Goal: Task Accomplishment & Management: Manage account settings

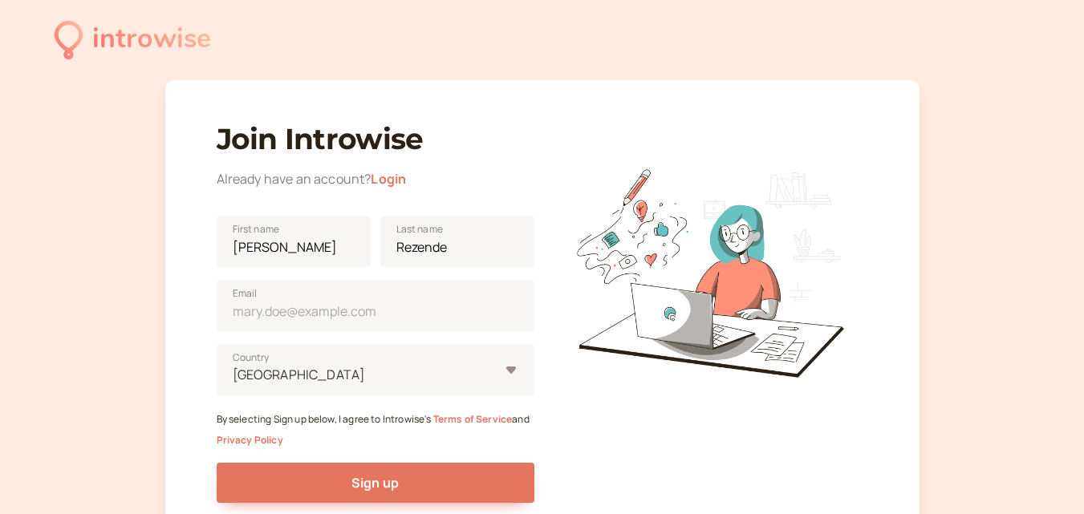
drag, startPoint x: 420, startPoint y: 312, endPoint x: 201, endPoint y: 303, distance: 218.4
click at [201, 304] on div "Join Introwise Already have an account? Login [PERSON_NAME] First name [PERSON_…" at bounding box center [542, 320] width 754 height 480
click at [369, 303] on input "Email" at bounding box center [376, 305] width 318 height 51
type input "[EMAIL_ADDRESS][DOMAIN_NAME]"
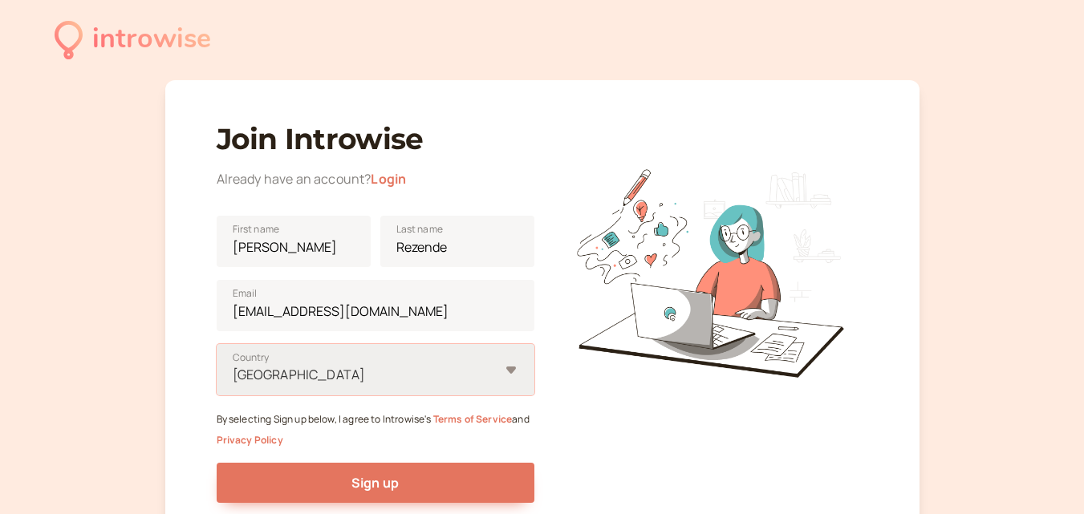
click at [460, 383] on div "option [GEOGRAPHIC_DATA], selected. Select is focused ,type to refine list, pre…" at bounding box center [376, 369] width 318 height 51
click at [233, 383] on input "option [GEOGRAPHIC_DATA], selected. Select is focused ,type to refine list, pre…" at bounding box center [232, 375] width 2 height 18
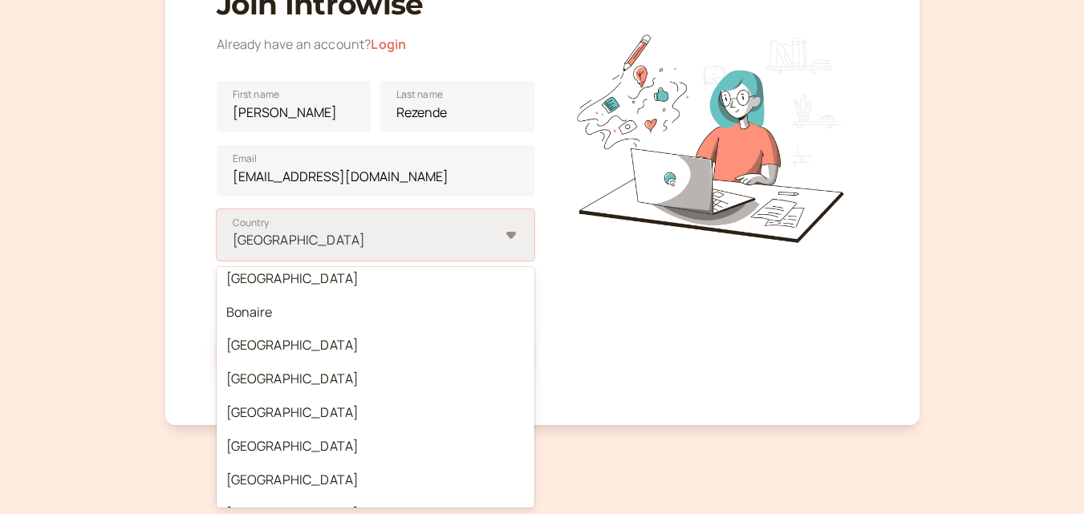
scroll to position [963, 0]
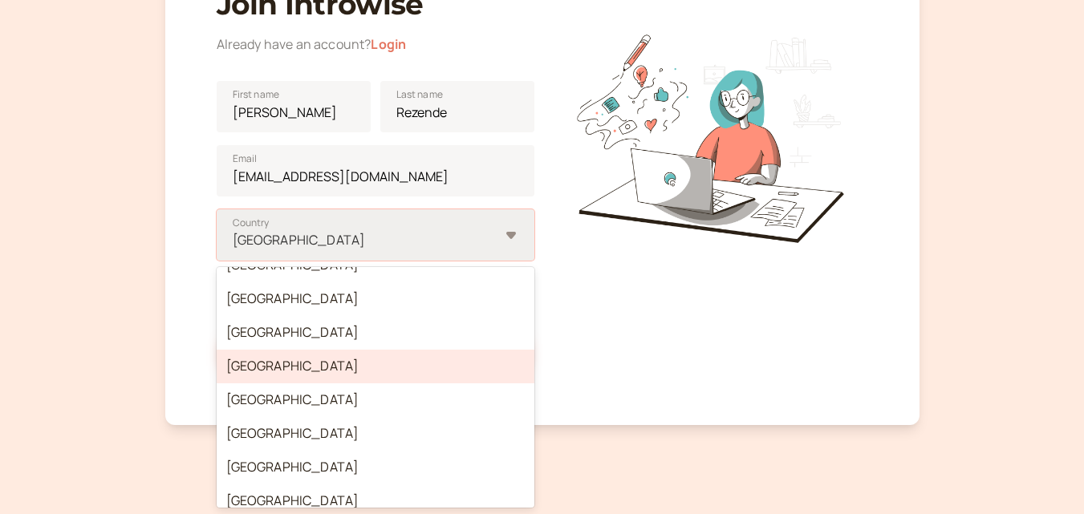
click at [294, 366] on div "[GEOGRAPHIC_DATA]" at bounding box center [376, 367] width 318 height 34
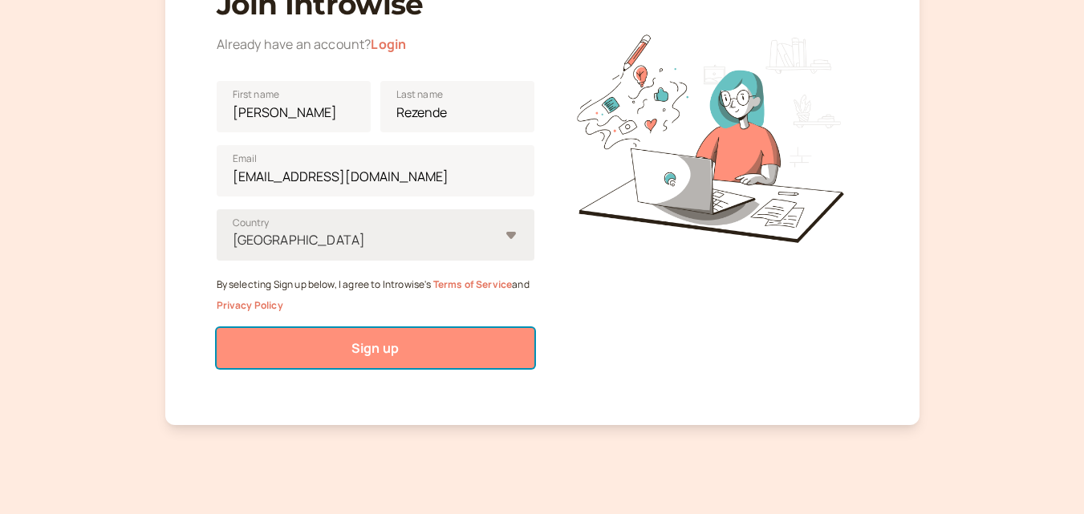
click at [323, 338] on button "Sign up" at bounding box center [376, 348] width 318 height 40
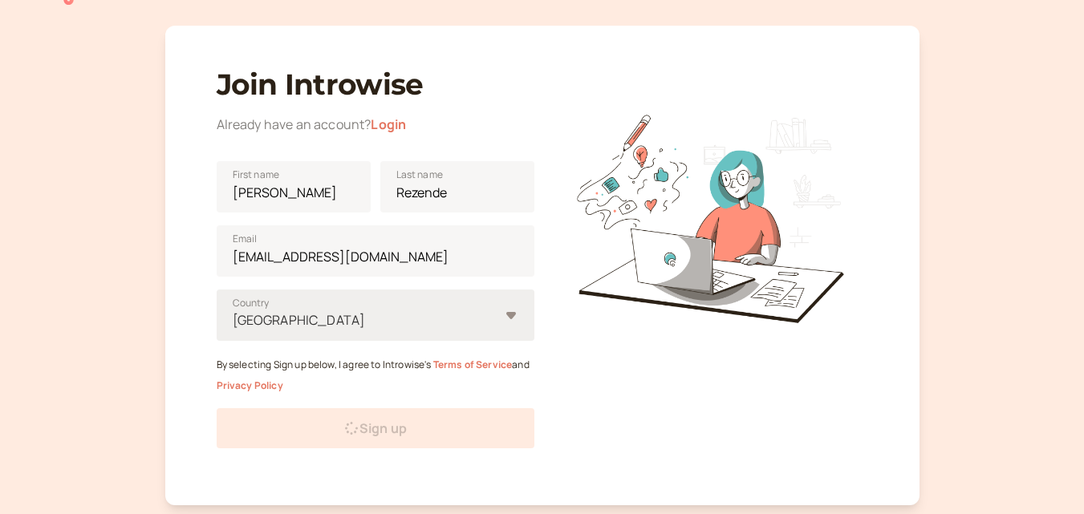
scroll to position [0, 0]
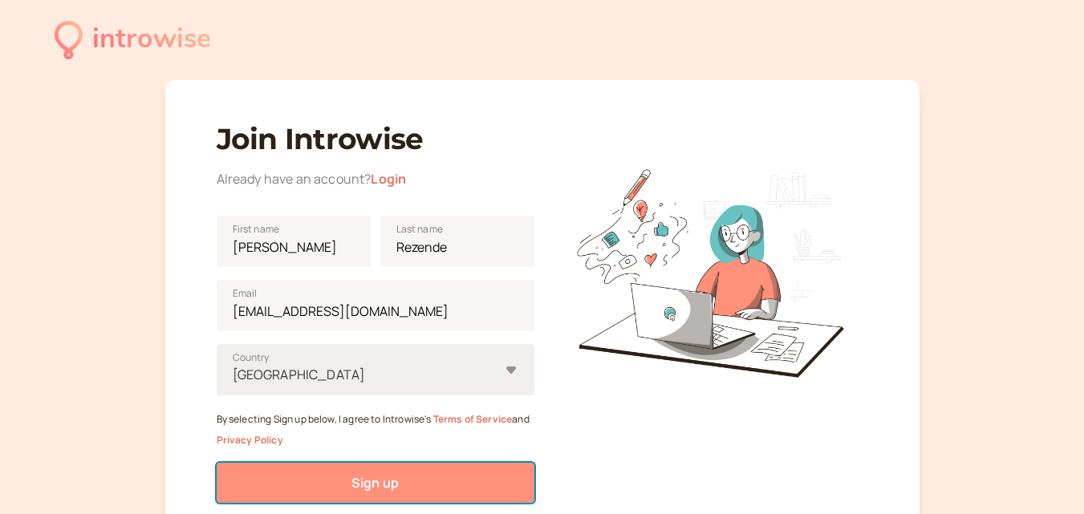
click at [428, 474] on button "Sign up" at bounding box center [376, 483] width 318 height 40
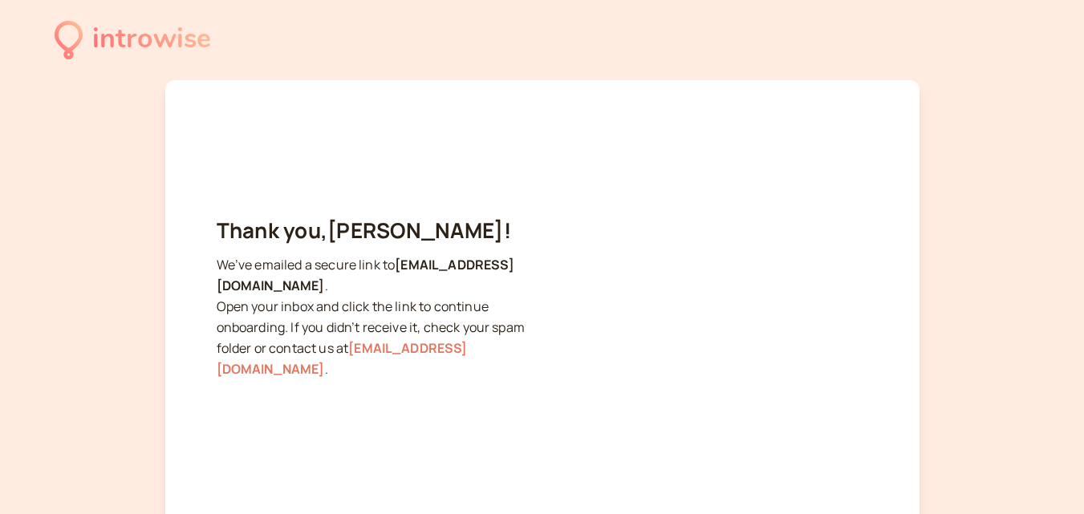
scroll to position [116, 0]
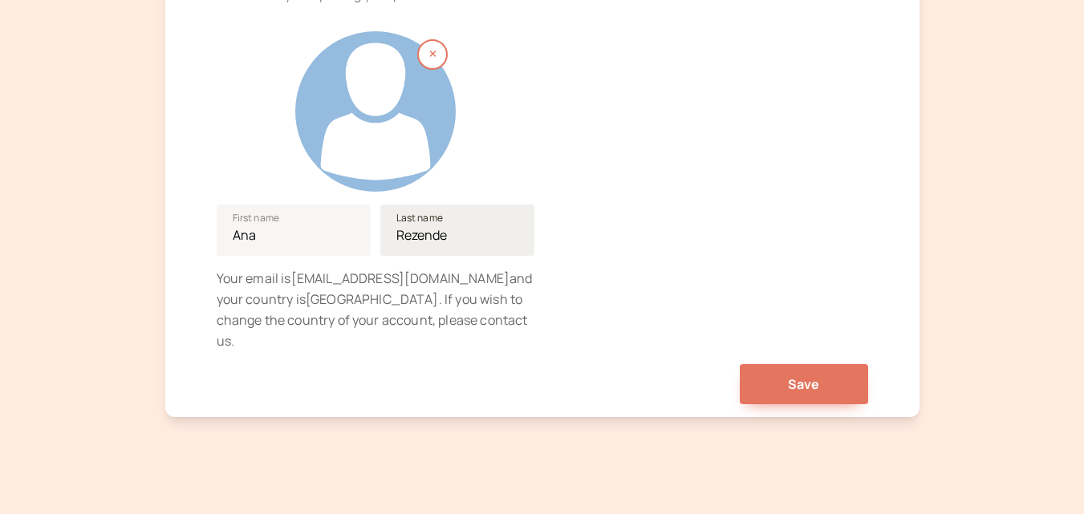
scroll to position [99, 0]
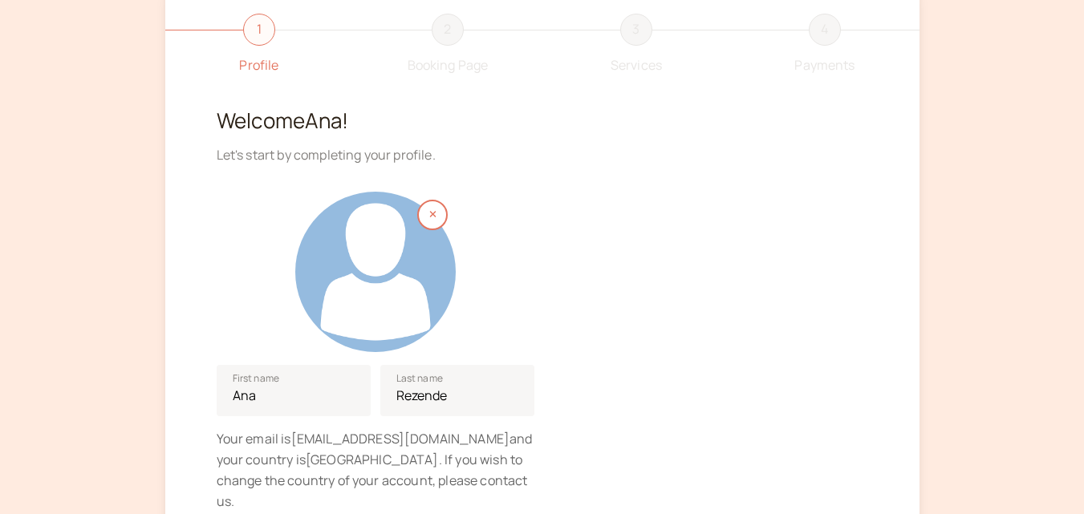
click at [355, 261] on div at bounding box center [375, 272] width 160 height 160
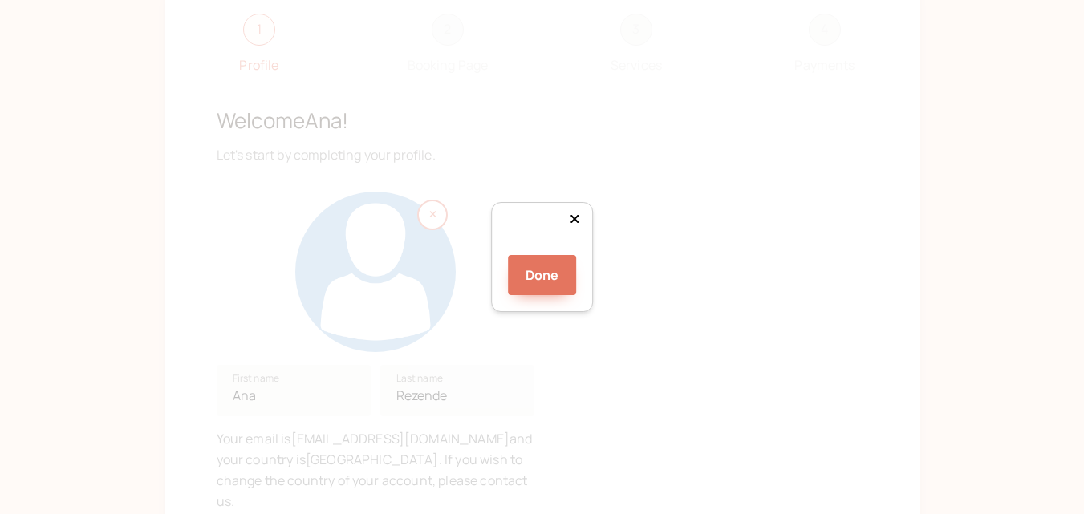
click at [552, 340] on div at bounding box center [672, 460] width 241 height 241
click at [523, 295] on button "Done" at bounding box center [542, 275] width 69 height 40
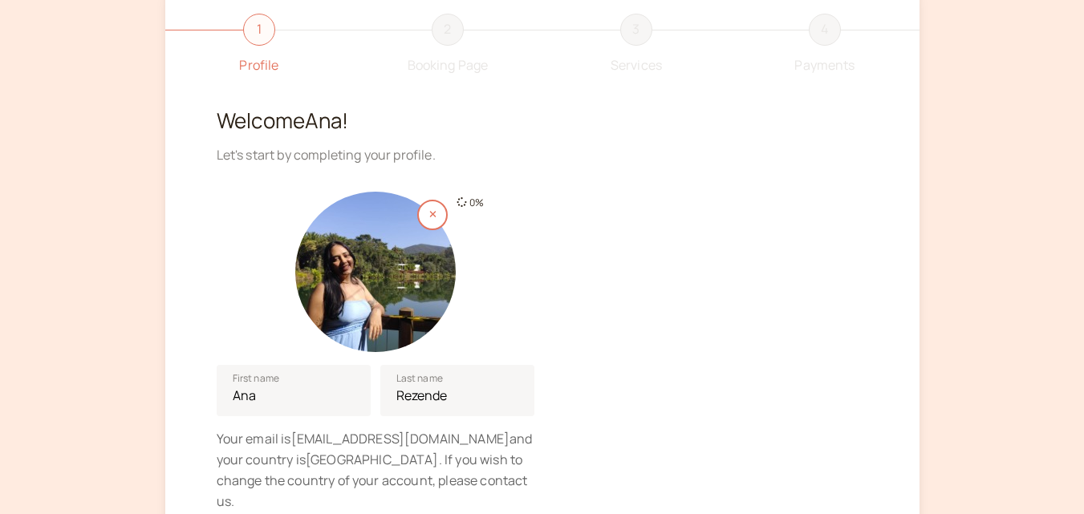
scroll to position [259, 0]
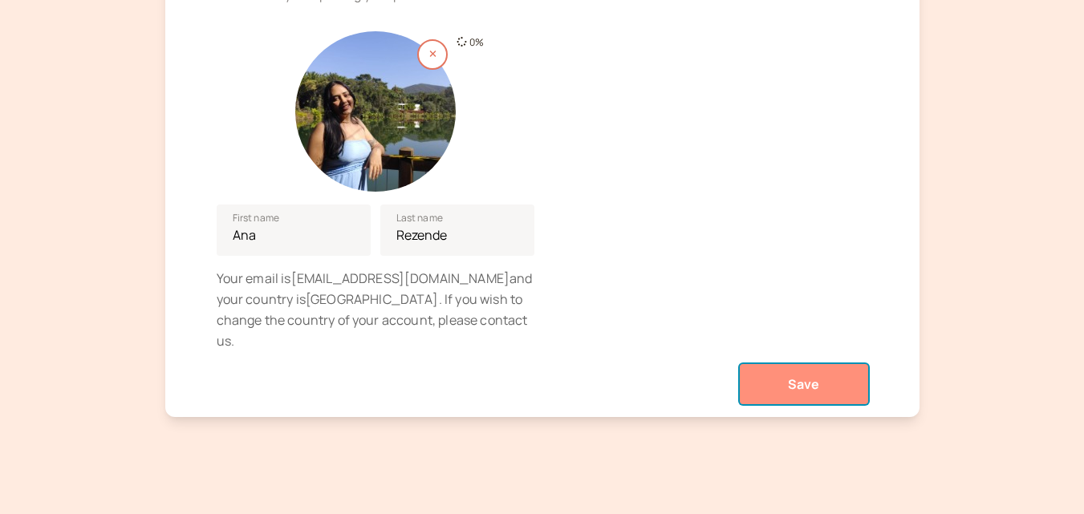
click at [786, 366] on button "Save" at bounding box center [804, 384] width 128 height 40
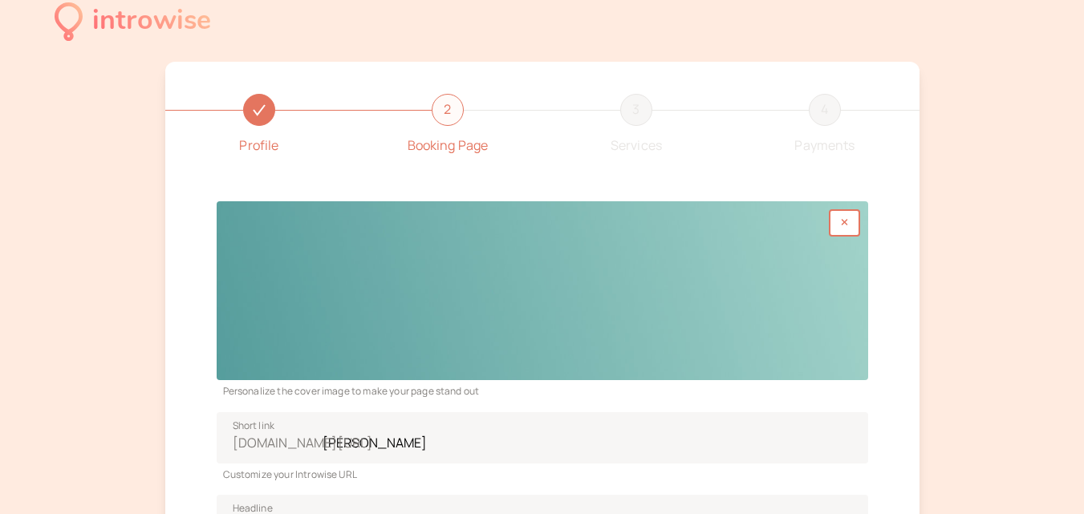
click at [944, 163] on div "introwise Profile 2 Booking Page 3 Services 4 Payments Personalize the cover im…" at bounding box center [542, 516] width 1084 height 1069
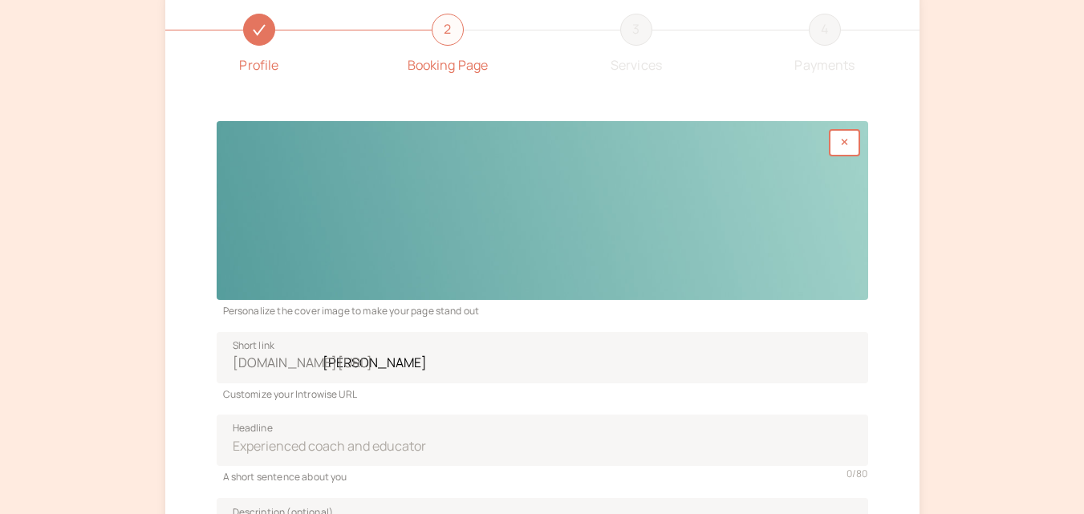
scroll to position [179, 0]
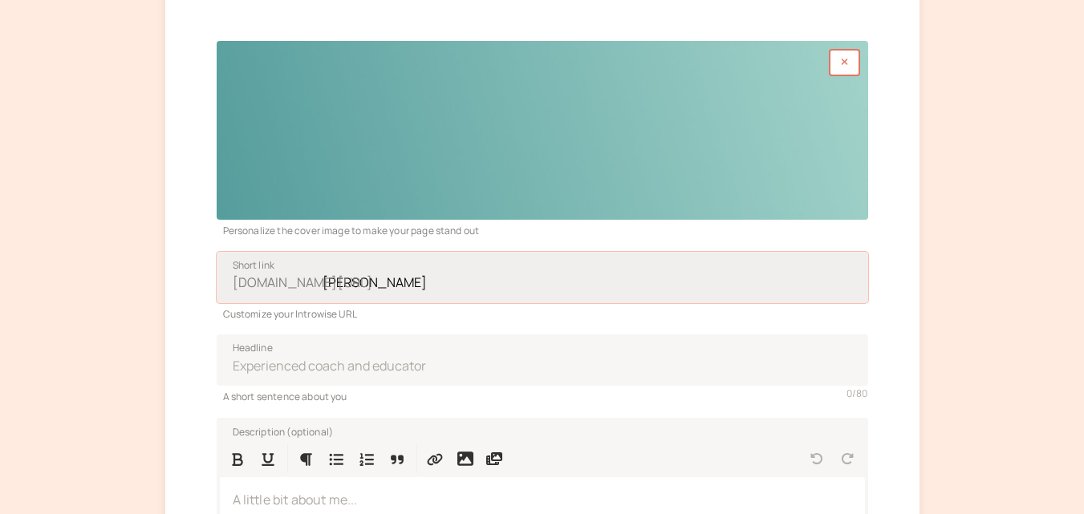
click at [370, 285] on input "ana-rezende" at bounding box center [542, 277] width 651 height 51
click at [490, 290] on input "ana-rezende" at bounding box center [542, 277] width 651 height 51
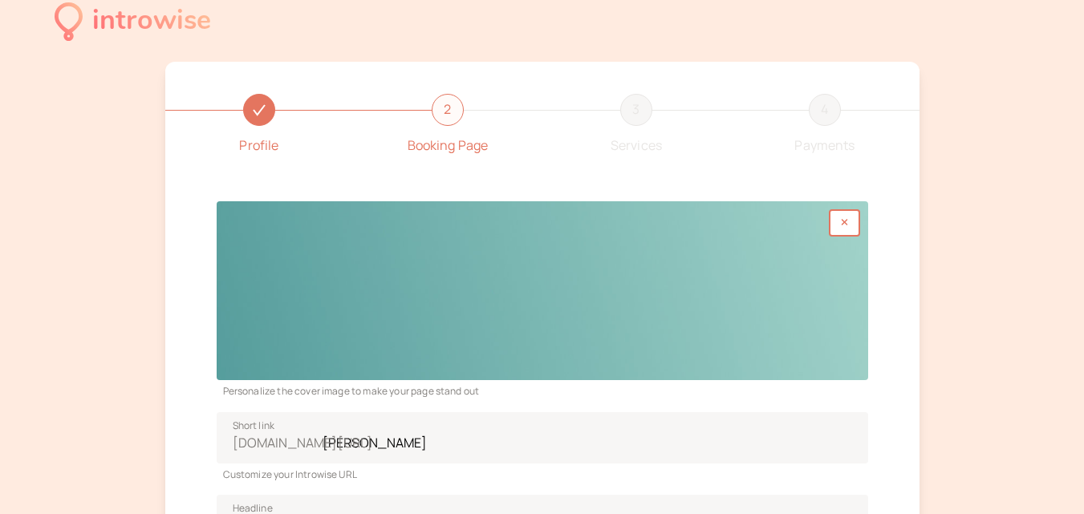
click at [794, 245] on div at bounding box center [542, 290] width 651 height 179
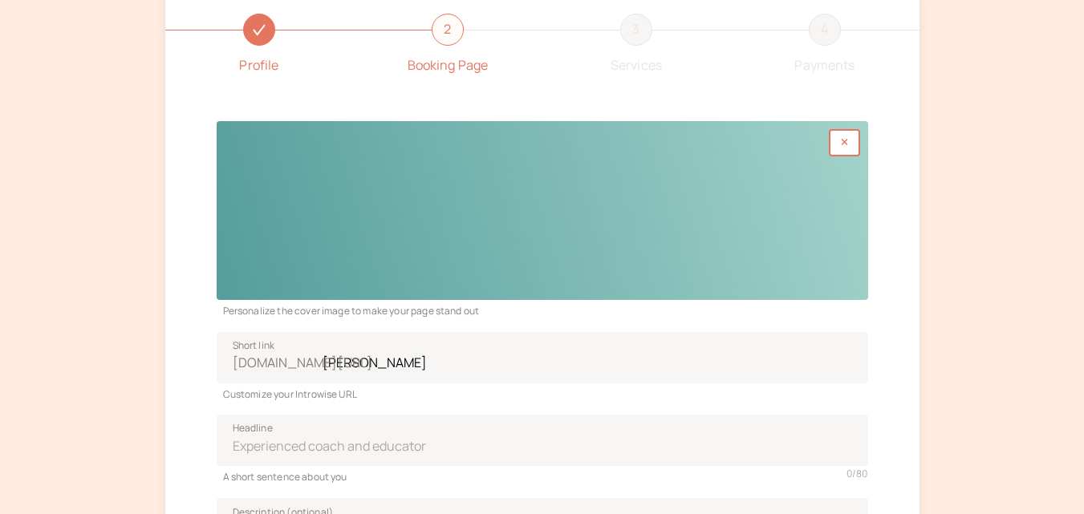
scroll to position [179, 0]
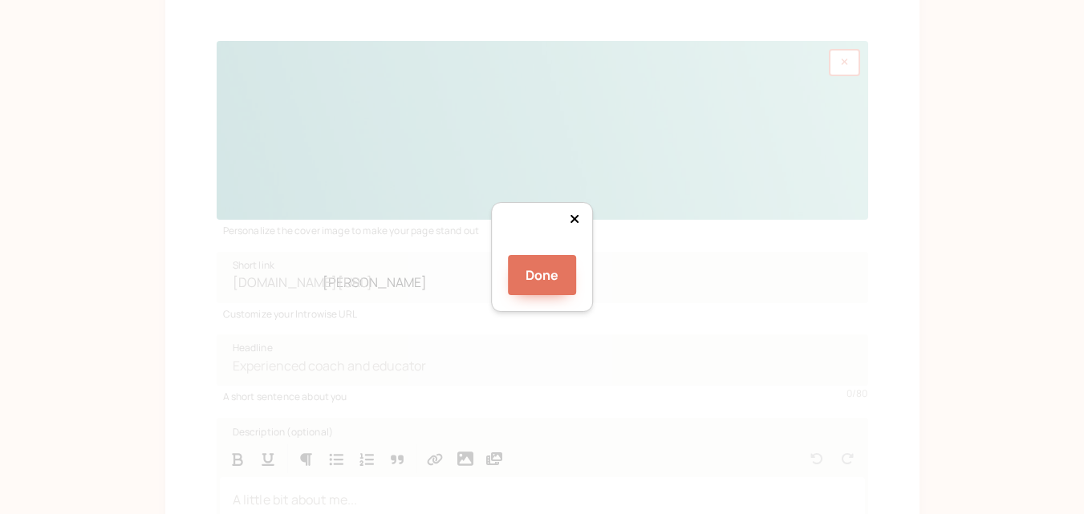
click at [564, 451] on div at bounding box center [684, 484] width 241 height 67
click at [579, 213] on icon at bounding box center [575, 219] width 10 height 13
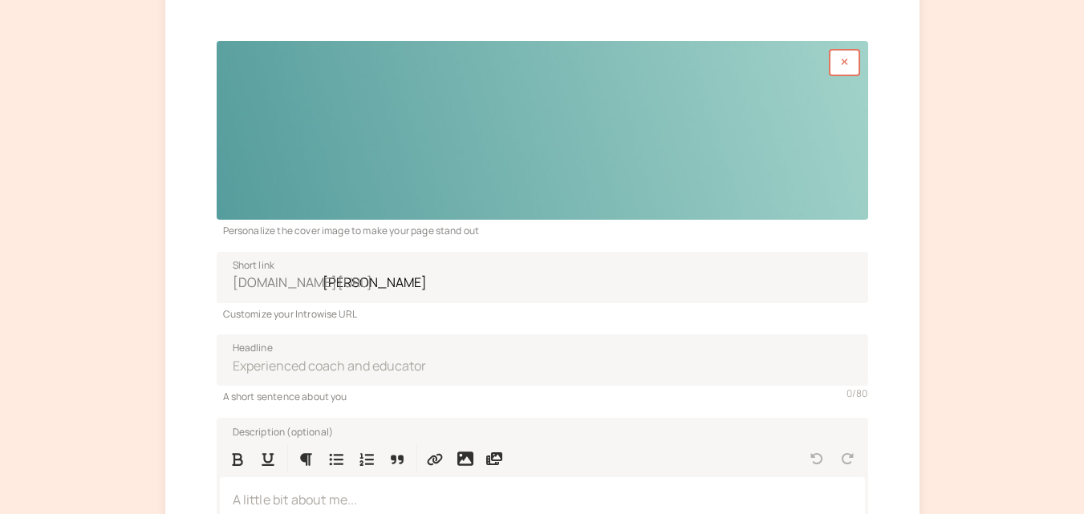
click at [473, 131] on div at bounding box center [542, 130] width 651 height 179
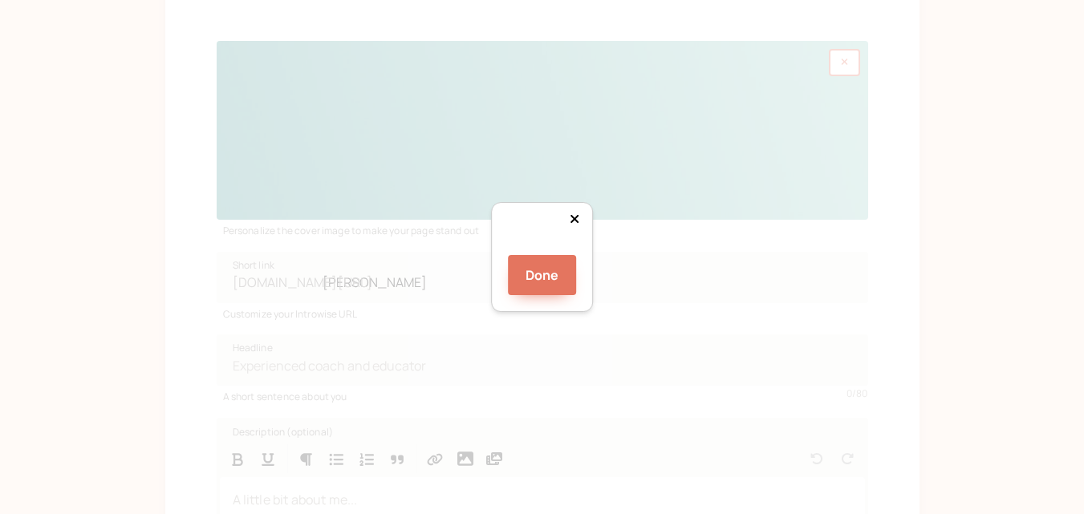
click at [752, 460] on div "Done" at bounding box center [542, 257] width 1084 height 514
click at [294, 147] on div "Done" at bounding box center [542, 257] width 1084 height 514
click at [631, 430] on div at bounding box center [702, 474] width 323 height 89
click at [545, 295] on button "Done" at bounding box center [542, 275] width 69 height 40
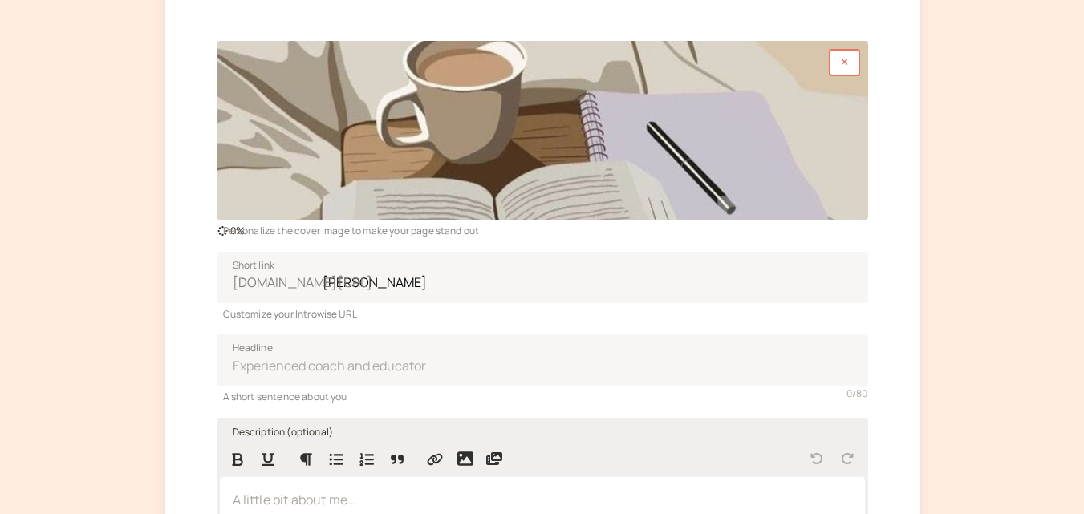
scroll to position [339, 0]
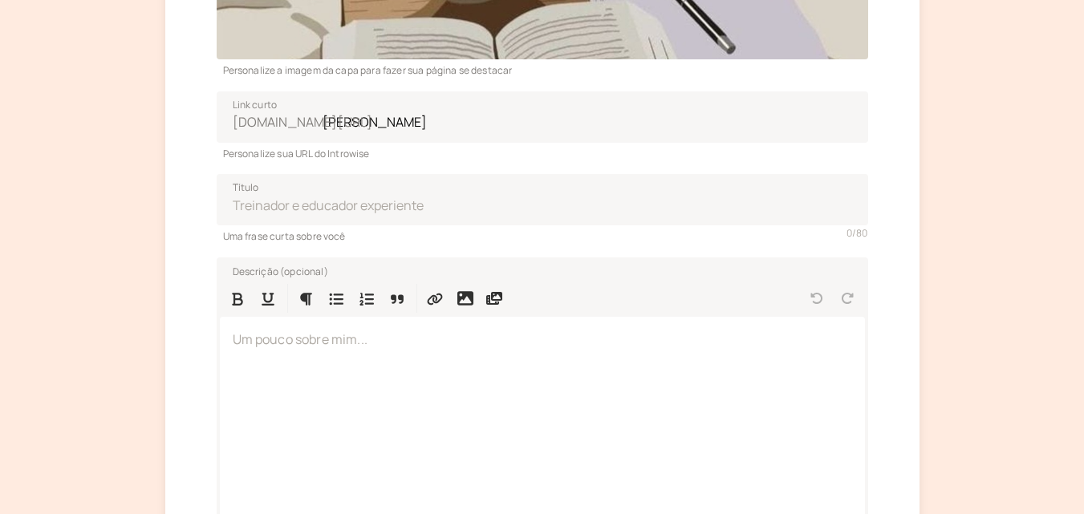
click at [957, 179] on div "introwise Perfil 2 Página de reservas 3 Serviços 4 Pagamentos Personalize a ima…" at bounding box center [542, 195] width 1084 height 1069
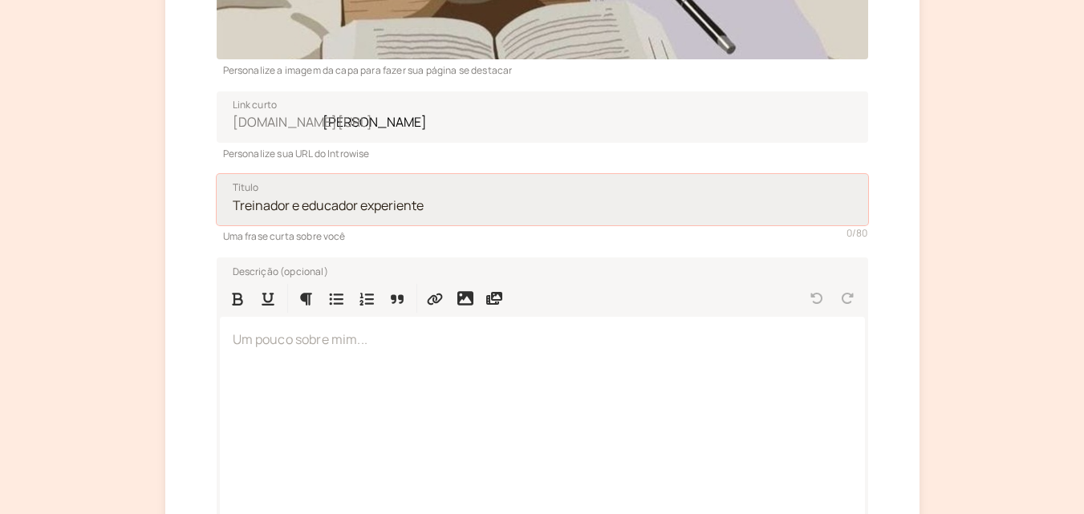
click at [385, 197] on input "Título" at bounding box center [542, 199] width 651 height 51
type input "Aulas de reforço | Ana"
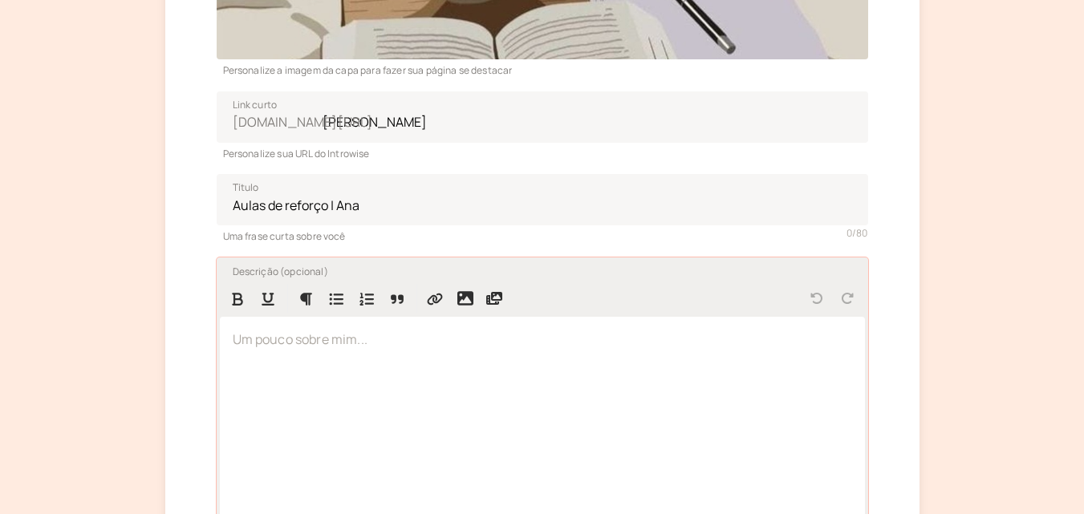
click at [318, 363] on div at bounding box center [542, 421] width 645 height 208
drag, startPoint x: 301, startPoint y: 342, endPoint x: 387, endPoint y: 343, distance: 85.8
click at [316, 343] on span "Professora há mais três anos" at bounding box center [319, 339] width 172 height 18
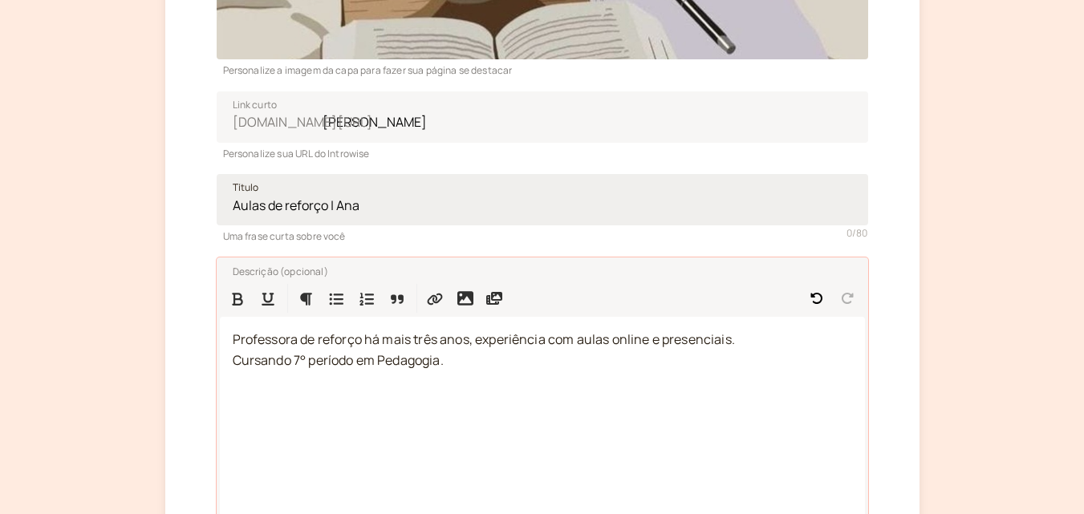
scroll to position [555, 0]
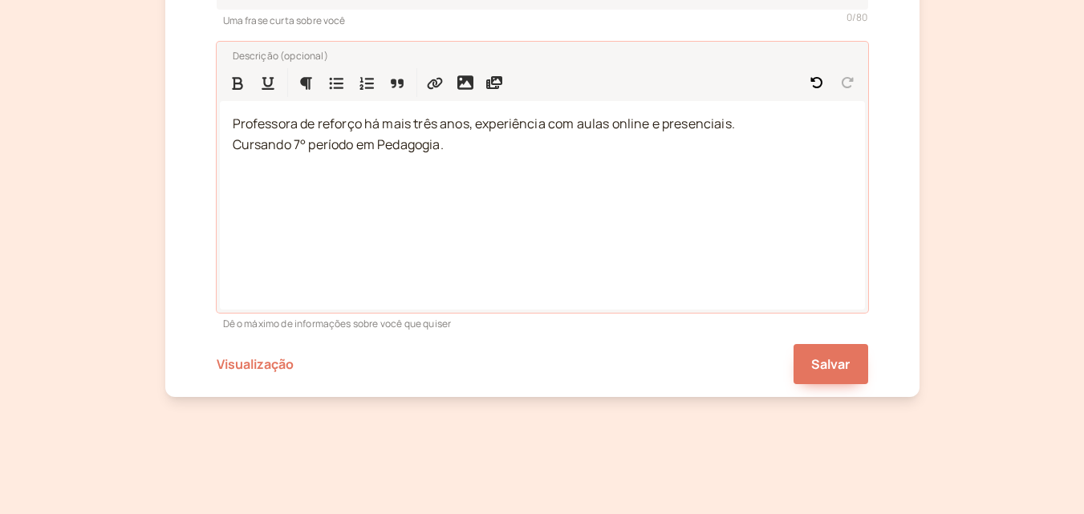
click at [787, 346] on div "Salvar Visualização" at bounding box center [542, 357] width 651 height 53
click at [825, 362] on font "Salvar" at bounding box center [830, 364] width 39 height 18
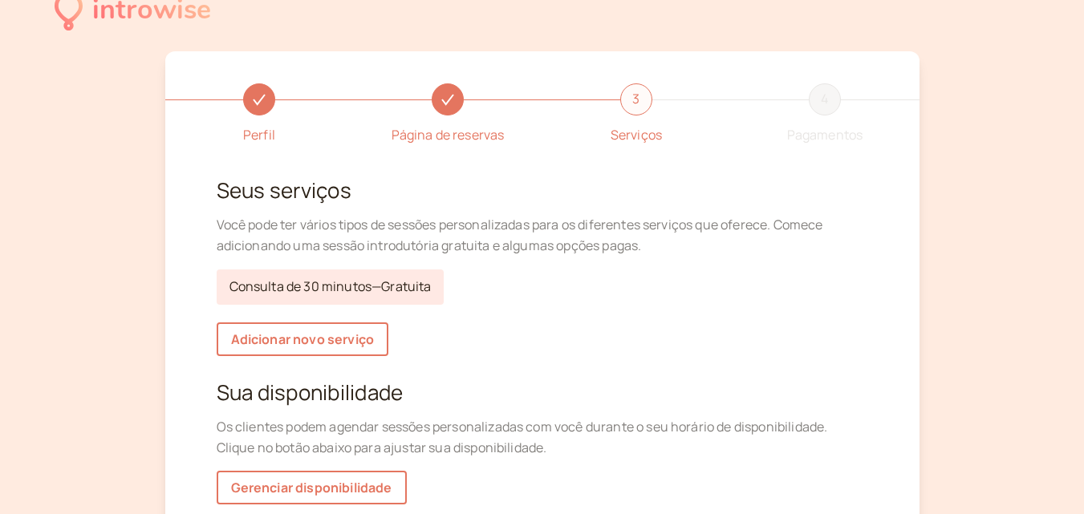
scroll to position [109, 0]
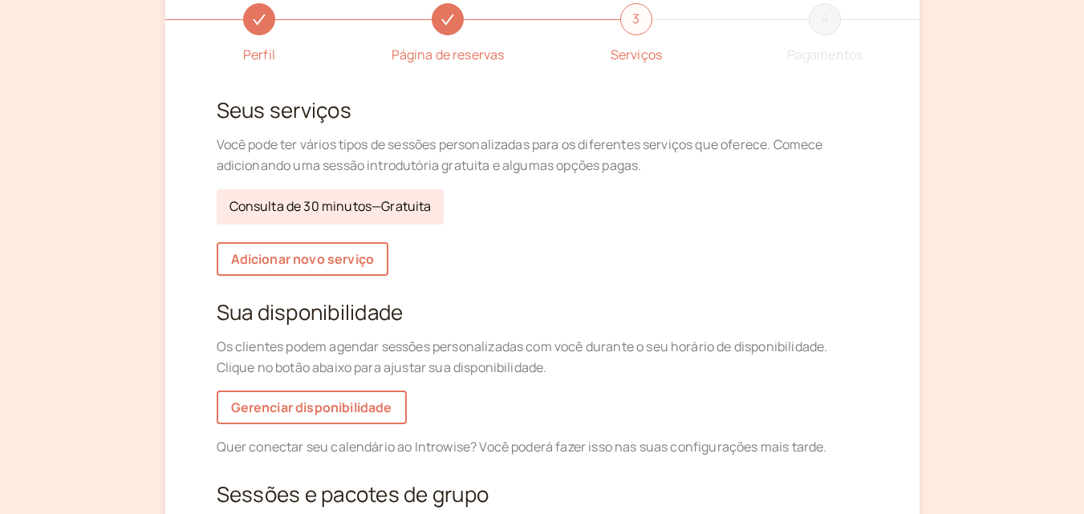
click at [350, 213] on font "Consulta de 30 minutos" at bounding box center [300, 206] width 143 height 18
select select "30"
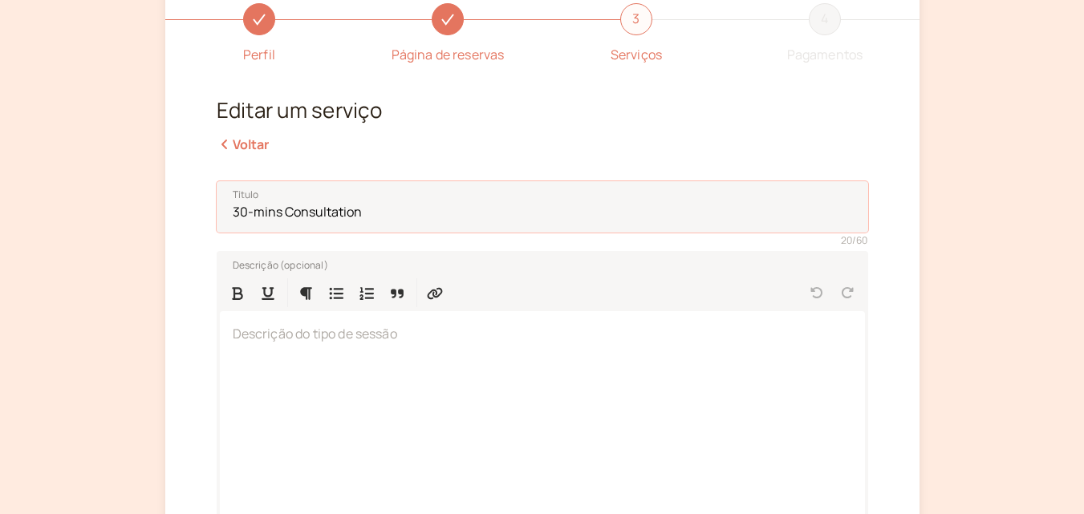
click at [350, 213] on input "30-mins Consultation" at bounding box center [542, 206] width 651 height 51
drag, startPoint x: 385, startPoint y: 212, endPoint x: 232, endPoint y: 220, distance: 153.4
click at [232, 220] on input "30-mins Consultation" at bounding box center [542, 206] width 651 height 51
type input "1"
type input "a"
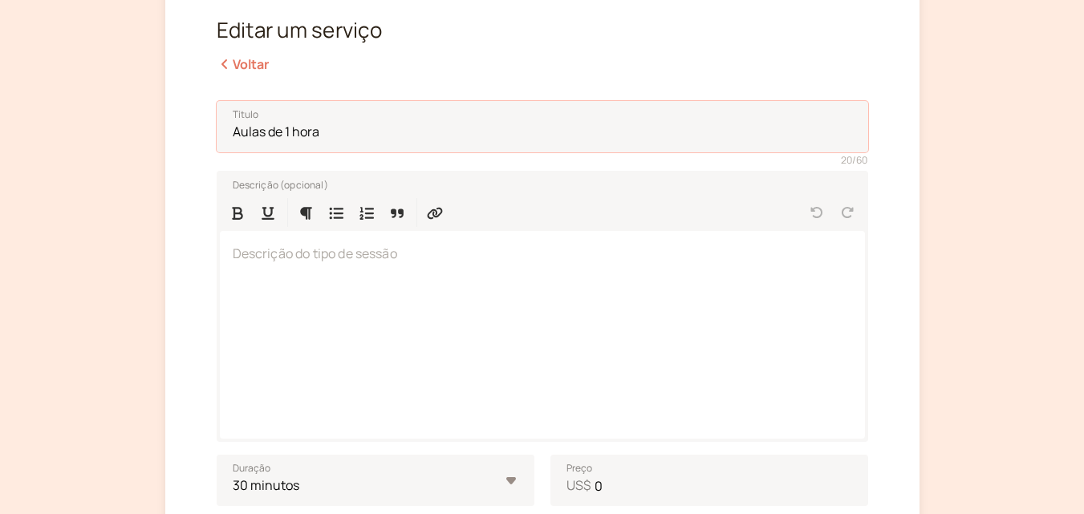
scroll to position [430, 0]
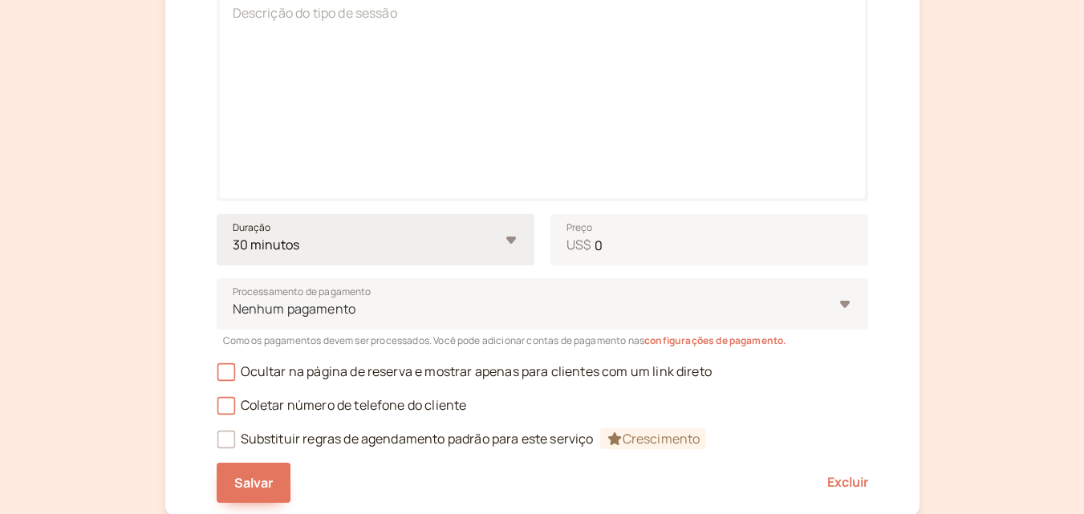
type input "Aulas de 1 hora"
click at [395, 240] on select "10 minutos 15 minutos 30 minutos 45 minutos 1 hora 1,5 horas 2 horas Personaliz…" at bounding box center [376, 239] width 318 height 51
select select "60"
click at [217, 214] on select "10 minutos 15 minutos 30 minutos 45 minutos 1 hora 1,5 horas 2 horas Personaliz…" at bounding box center [376, 239] width 318 height 51
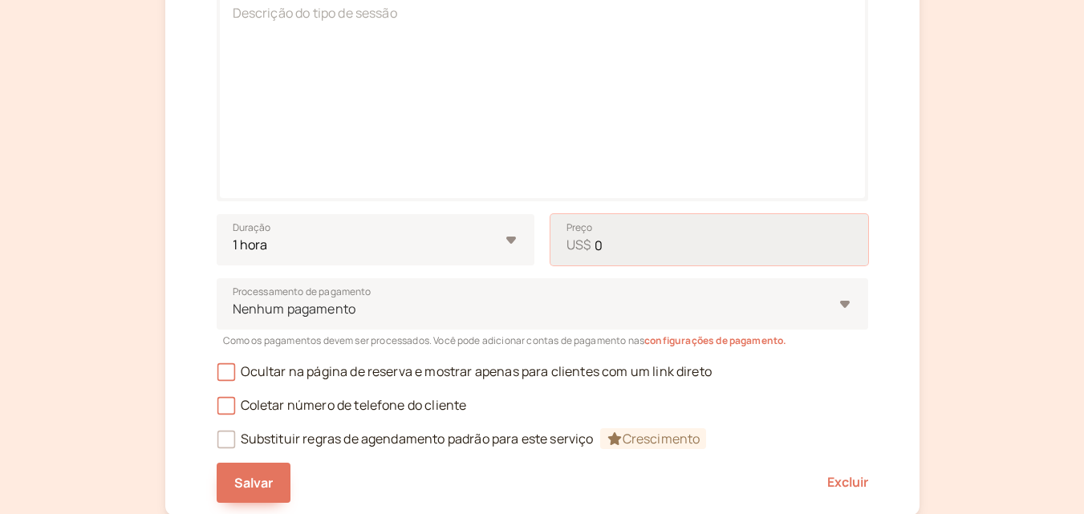
click at [620, 253] on input "0" at bounding box center [709, 239] width 318 height 51
click at [578, 242] on font "US$" at bounding box center [578, 245] width 24 height 18
click at [578, 242] on input "0" at bounding box center [709, 239] width 318 height 51
click at [620, 246] on input "0" at bounding box center [709, 239] width 318 height 51
type input "25"
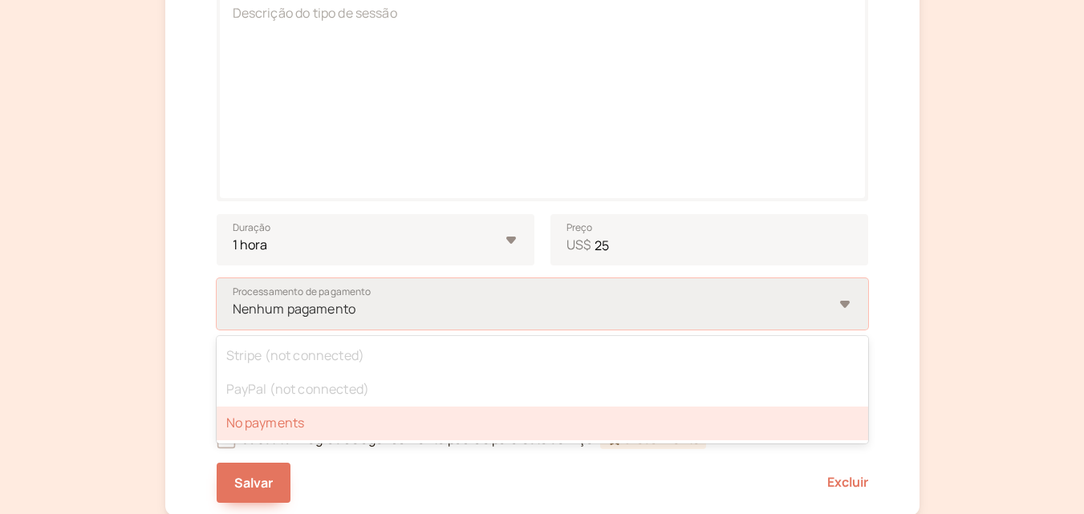
click at [529, 294] on div "Nenhum pagamento" at bounding box center [542, 303] width 651 height 51
click at [233, 300] on input "Processamento de pagamento option No payments selected, 3 of 3. 3 results avail…" at bounding box center [232, 309] width 2 height 18
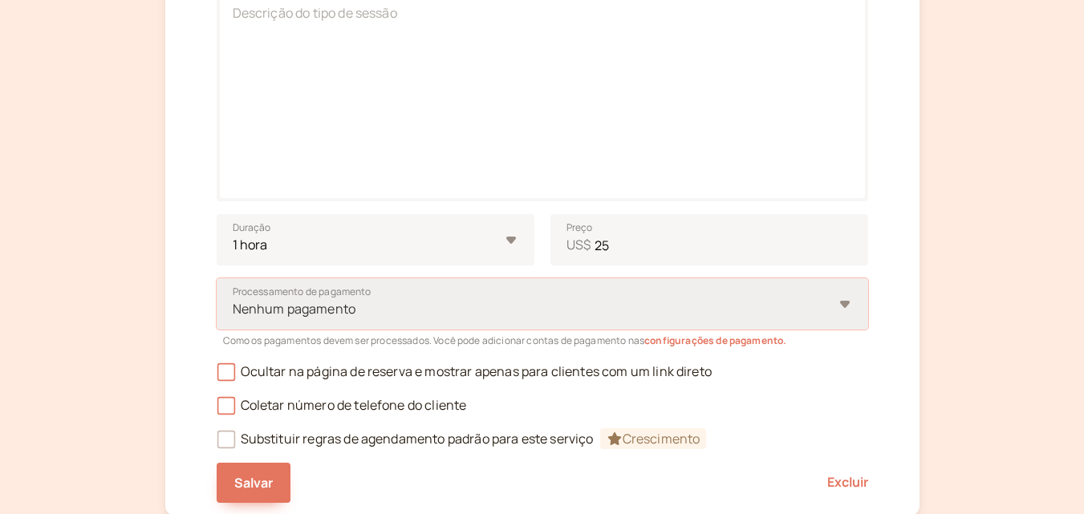
click at [460, 297] on div "Nenhum pagamento" at bounding box center [534, 309] width 602 height 30
click at [233, 300] on input "Processamento de pagamento Select is focused ,type to refine list, press Down t…" at bounding box center [232, 309] width 2 height 18
click at [227, 383] on div "Coletar número de telefone do cliente" at bounding box center [542, 400] width 651 height 34
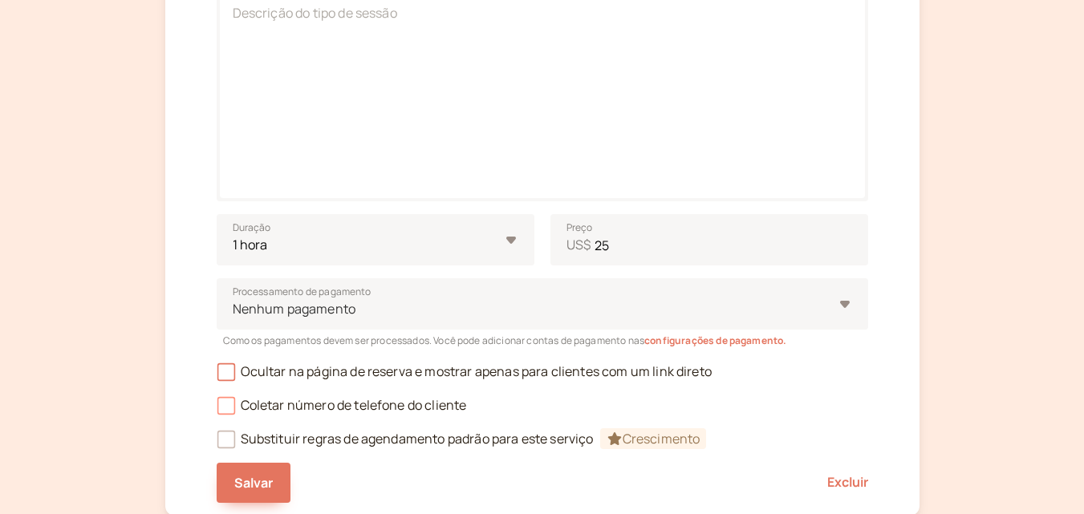
click at [228, 399] on icon at bounding box center [226, 405] width 18 height 18
click at [217, 410] on input "Coletar número de telefone do cliente" at bounding box center [217, 410] width 0 height 0
click at [228, 370] on icon at bounding box center [225, 372] width 11 height 11
click at [217, 376] on input "Ocultar na página de reserva e mostrar apenas para clientes com um link direto" at bounding box center [217, 376] width 0 height 0
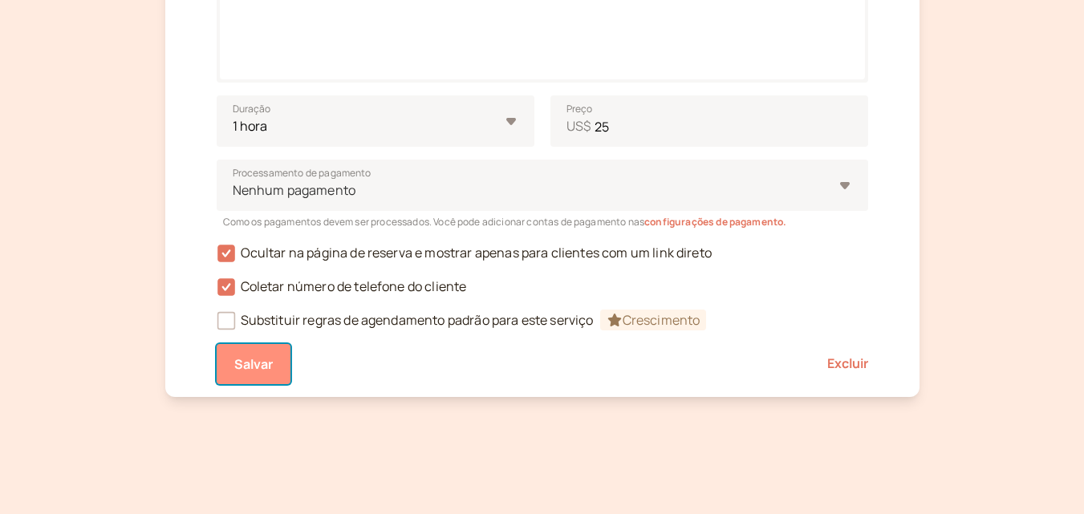
click at [253, 366] on font "Salvar" at bounding box center [253, 364] width 39 height 18
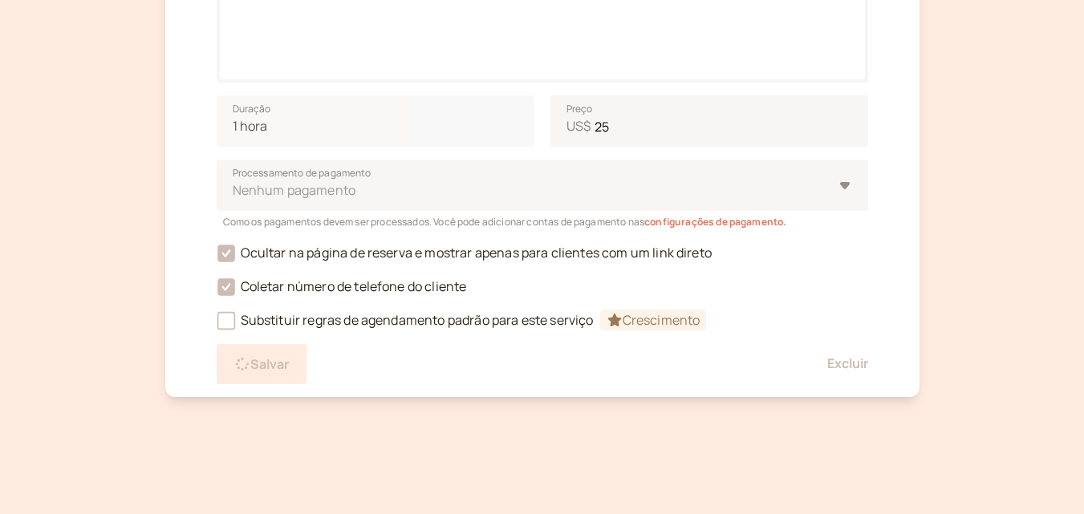
scroll to position [350, 0]
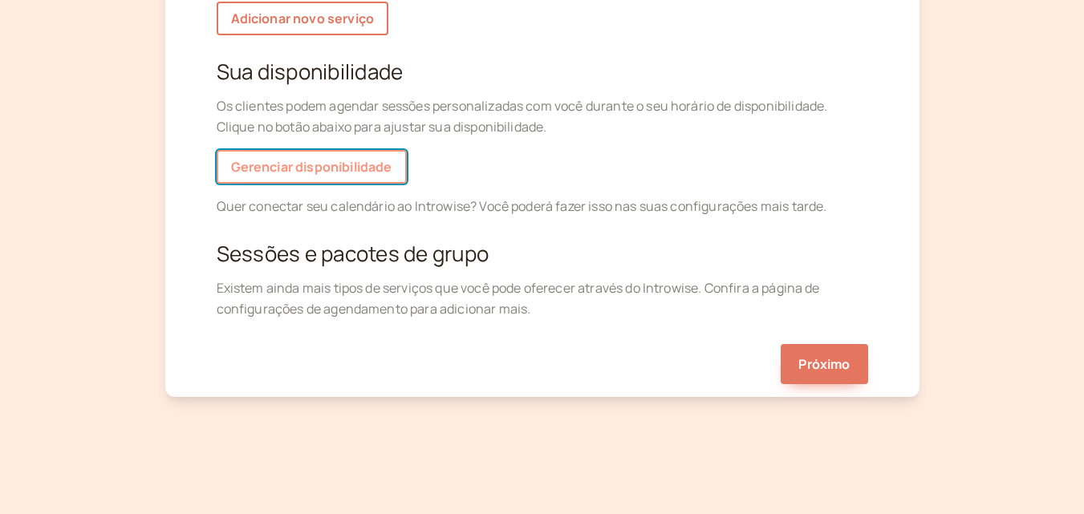
click at [385, 164] on font "Gerenciar disponibilidade" at bounding box center [311, 167] width 161 height 18
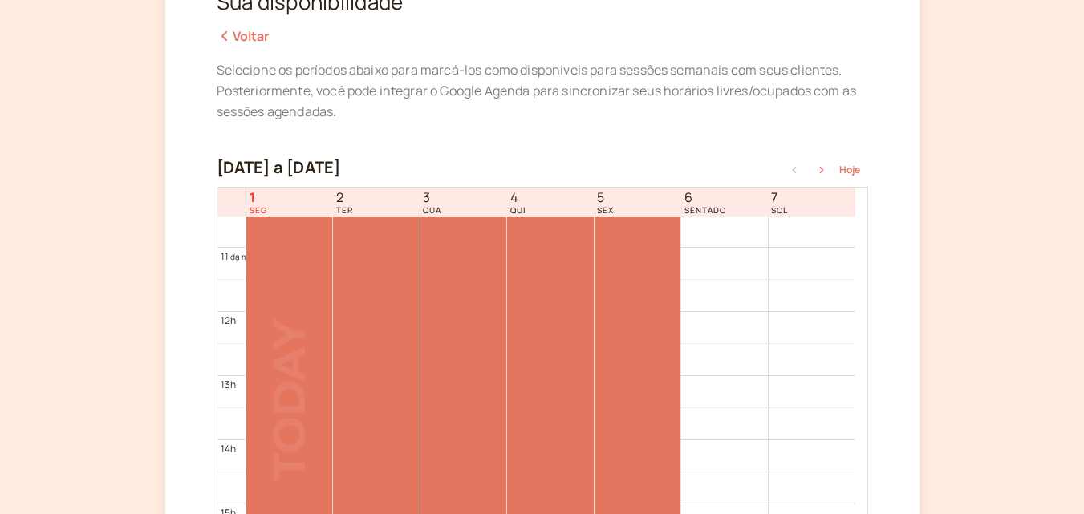
scroll to position [1156, 0]
